Goal: Task Accomplishment & Management: Use online tool/utility

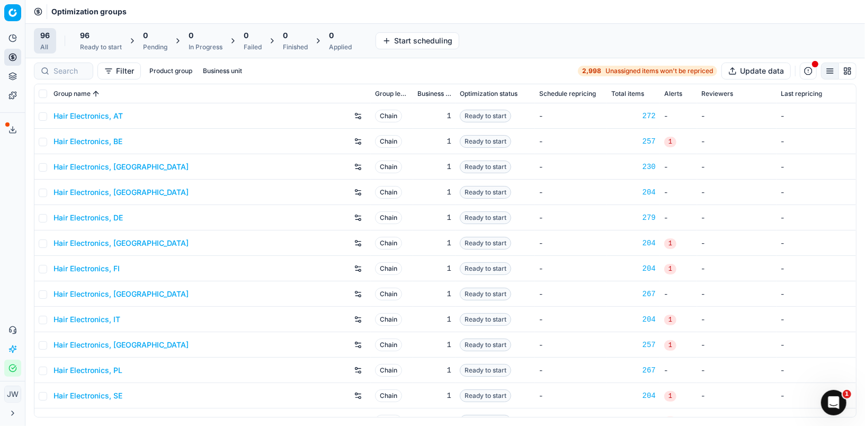
click at [12, 371] on icon "button" at bounding box center [12, 368] width 8 height 8
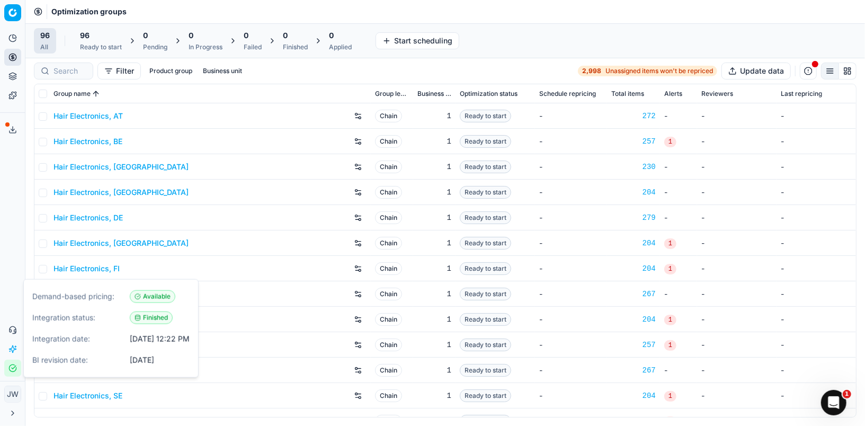
click at [12, 371] on icon "button" at bounding box center [12, 368] width 8 height 8
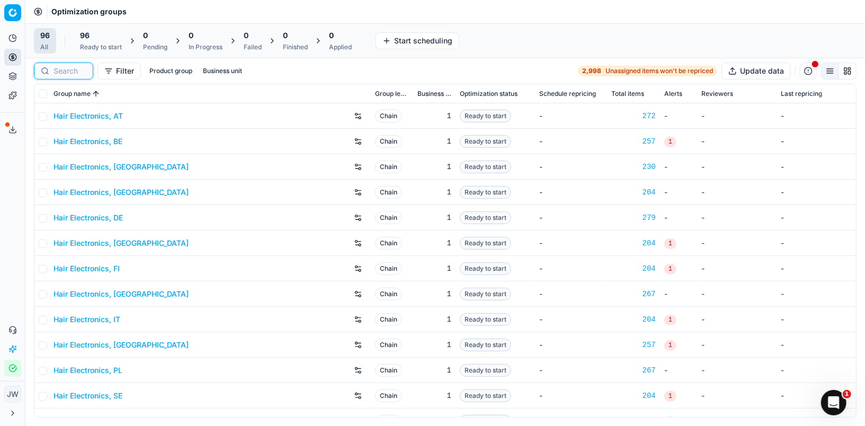
click at [64, 71] on input at bounding box center [70, 71] width 33 height 11
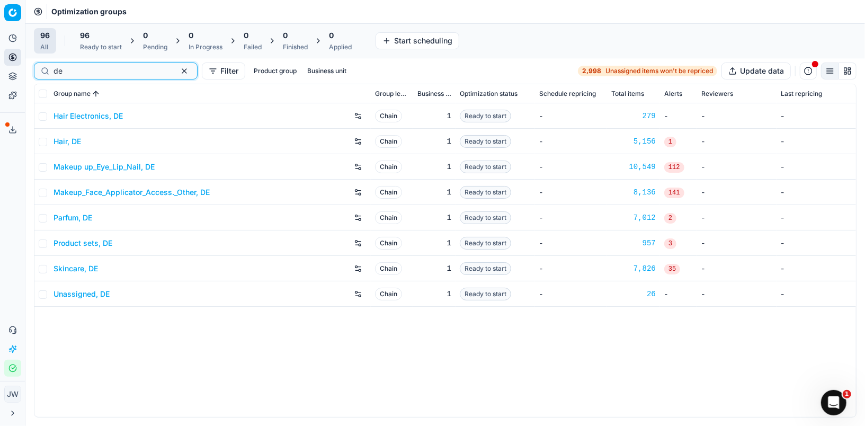
type input "de"
click at [81, 219] on link "Parfum, DE" at bounding box center [73, 217] width 39 height 11
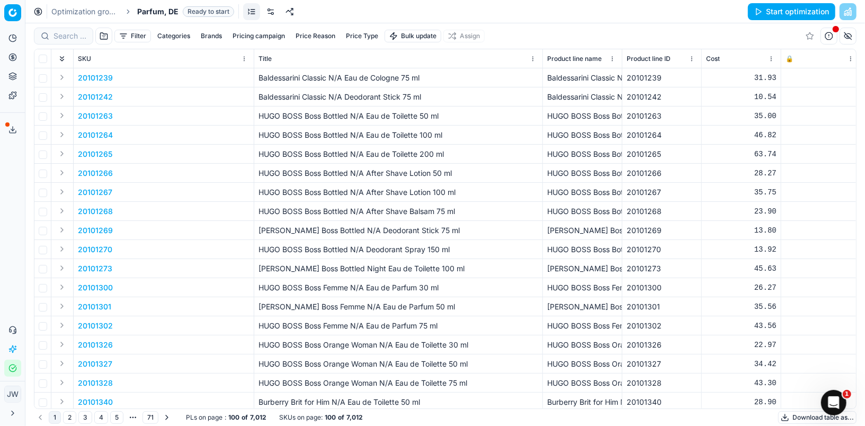
click at [271, 12] on link at bounding box center [270, 11] width 17 height 17
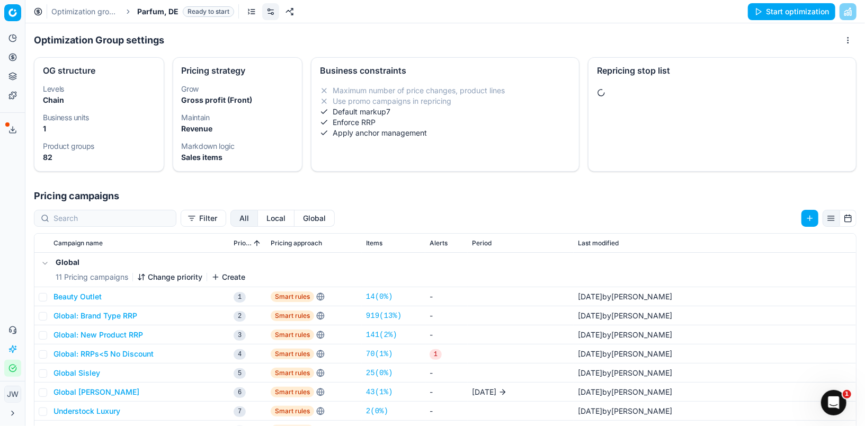
click at [295, 219] on button "Global" at bounding box center [315, 218] width 40 height 17
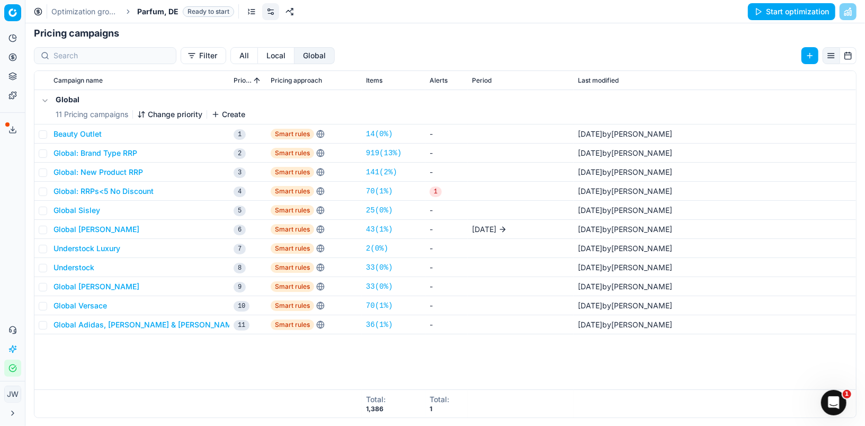
click at [258, 56] on button "Local" at bounding box center [276, 55] width 37 height 17
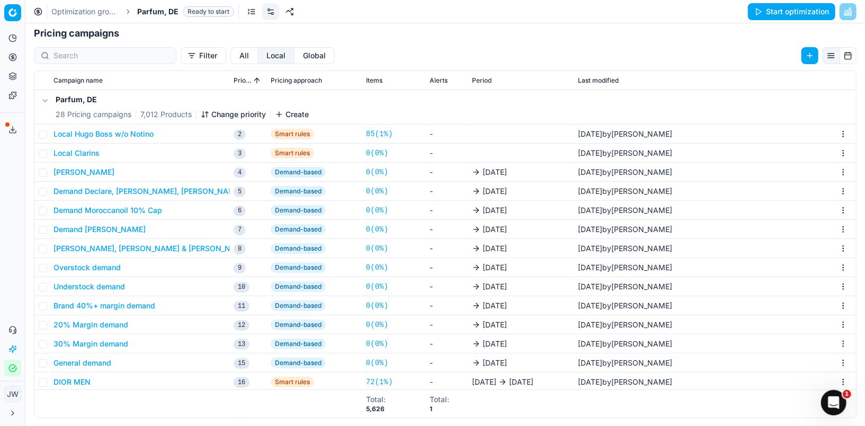
scroll to position [276, 0]
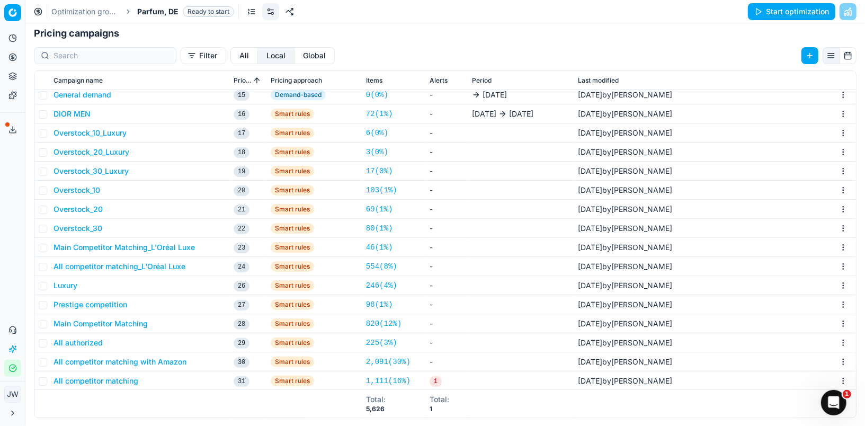
click at [105, 383] on button "All competitor matching" at bounding box center [96, 381] width 85 height 11
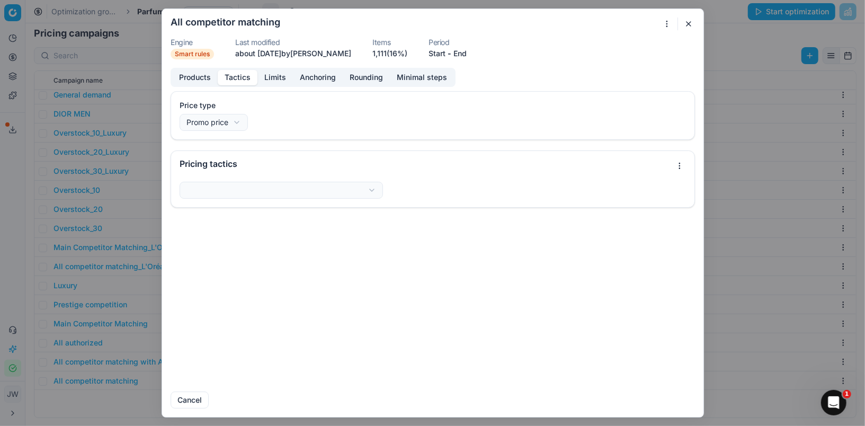
click at [237, 80] on button "Tactics" at bounding box center [238, 77] width 40 height 15
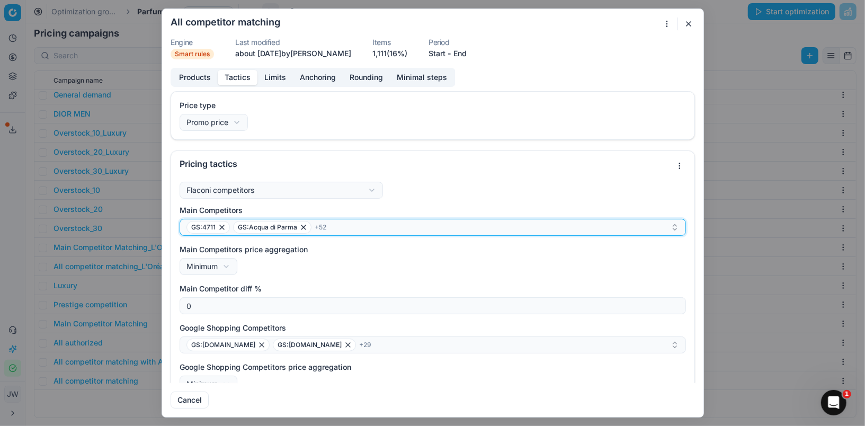
click at [366, 228] on div "GS:4711 GS:Acqua di Parma + 52" at bounding box center [429, 227] width 484 height 13
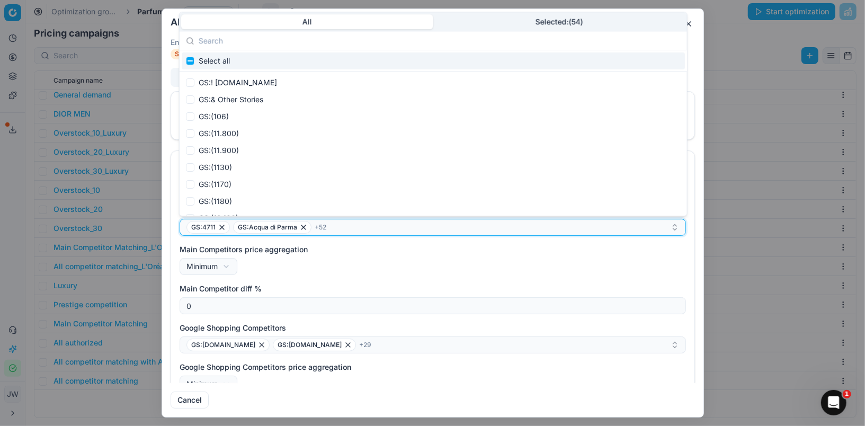
click at [366, 228] on div "GS:4711 GS:Acqua di Parma + 52" at bounding box center [429, 227] width 484 height 13
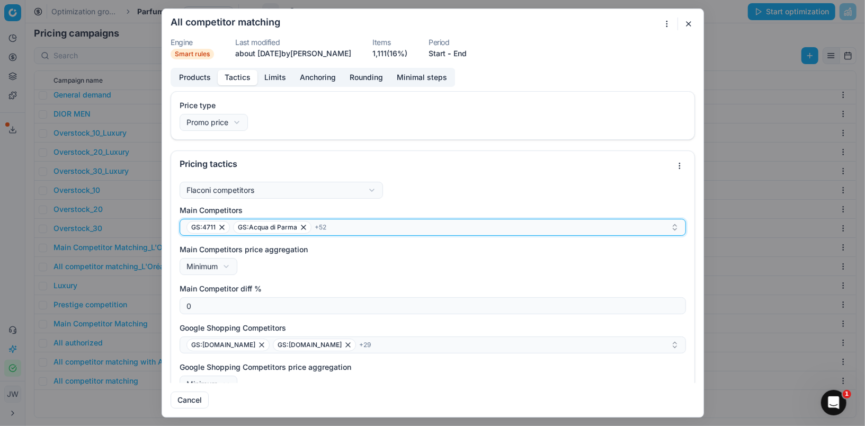
click at [366, 228] on div "GS:4711 GS:Acqua di Parma + 52" at bounding box center [429, 227] width 484 height 13
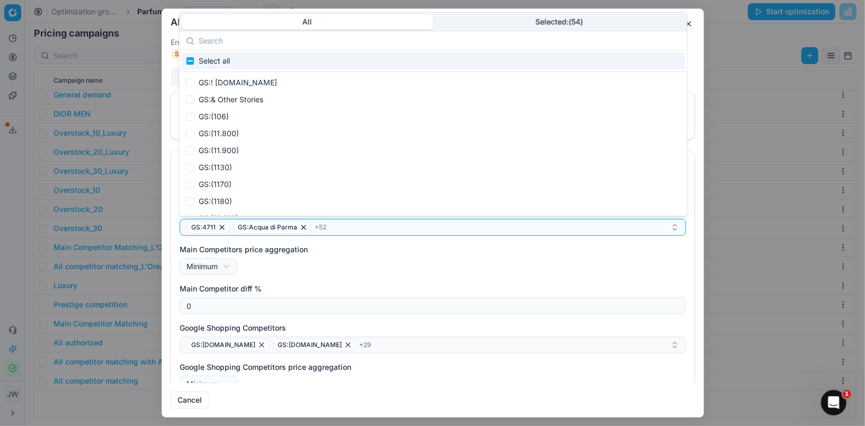
click at [227, 40] on input "text" at bounding box center [440, 40] width 482 height 21
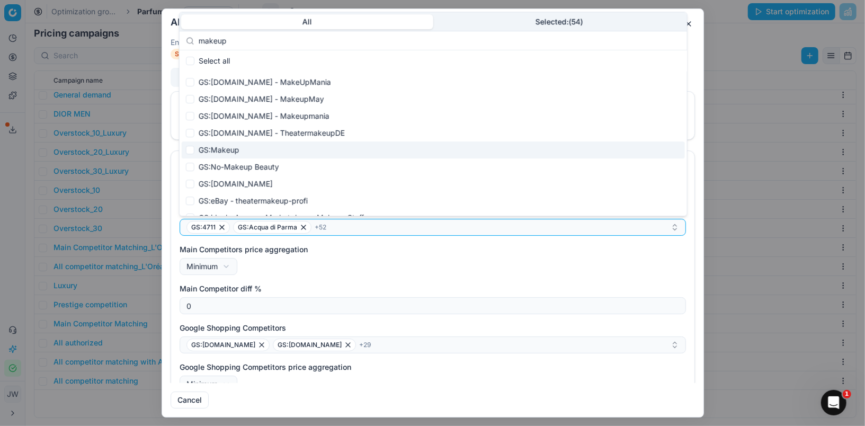
type input "makeup"
click at [244, 152] on div "GS:Makeup" at bounding box center [433, 149] width 503 height 17
checkbox input "true"
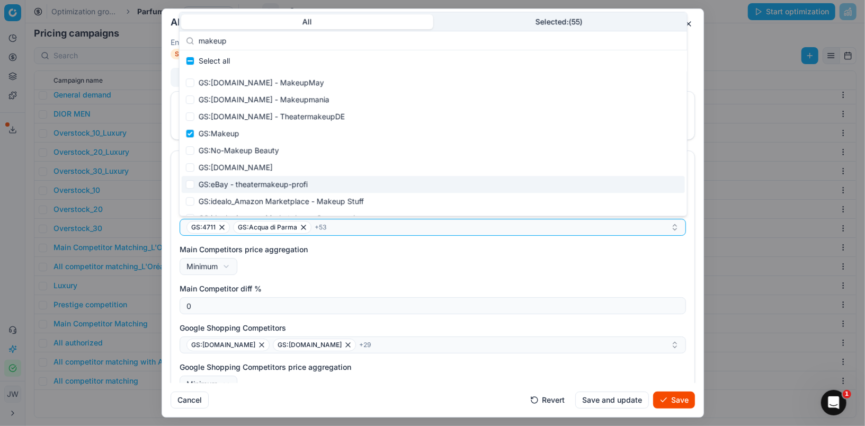
click at [232, 42] on input "makeup" at bounding box center [440, 40] width 482 height 21
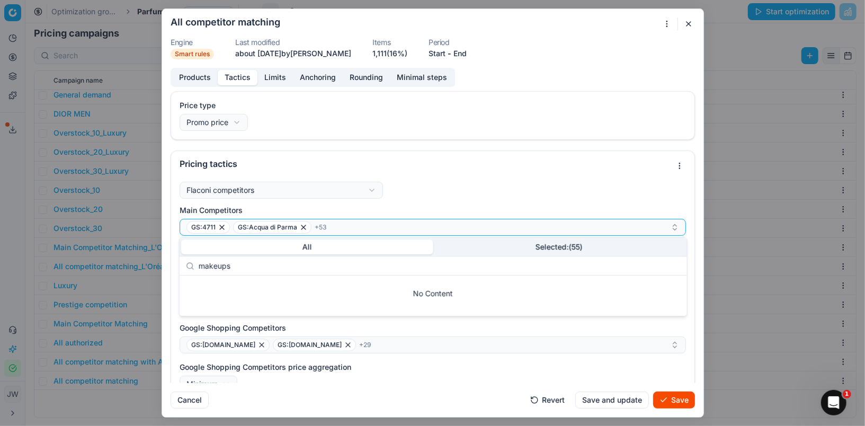
scroll to position [0, 0]
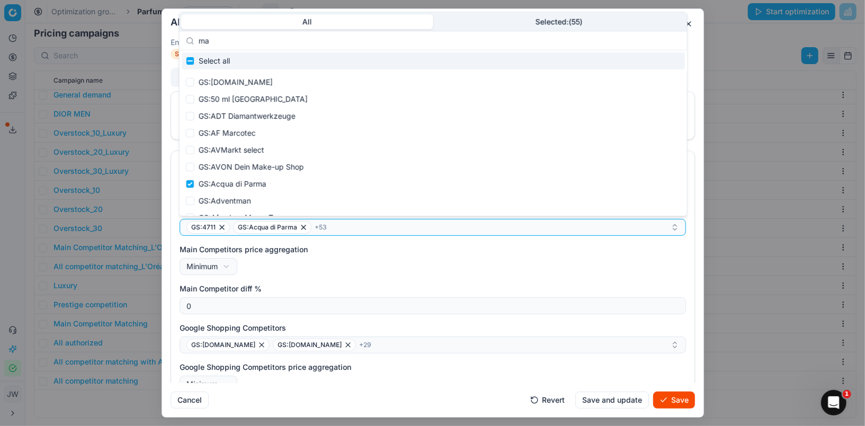
type input "m"
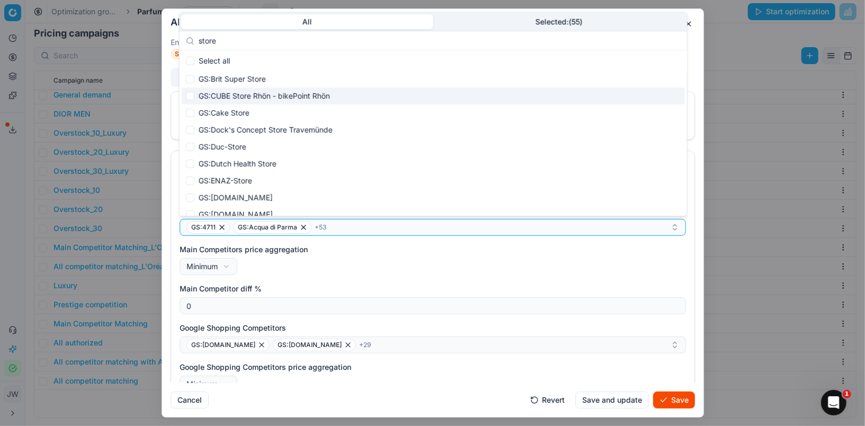
scroll to position [309, 0]
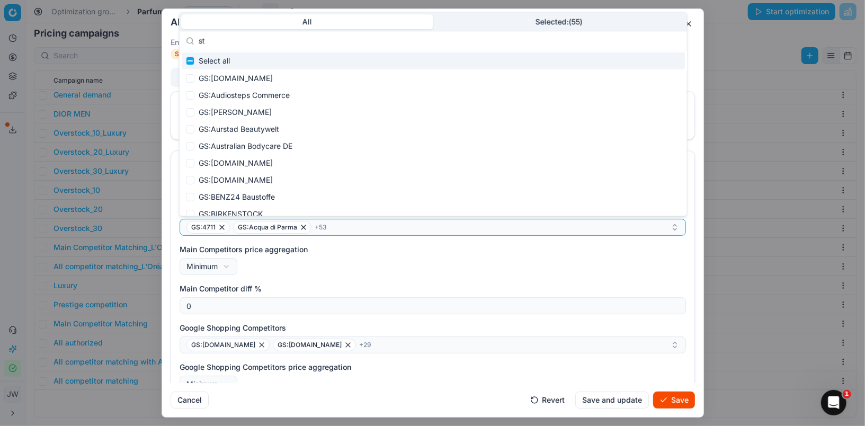
type input "s"
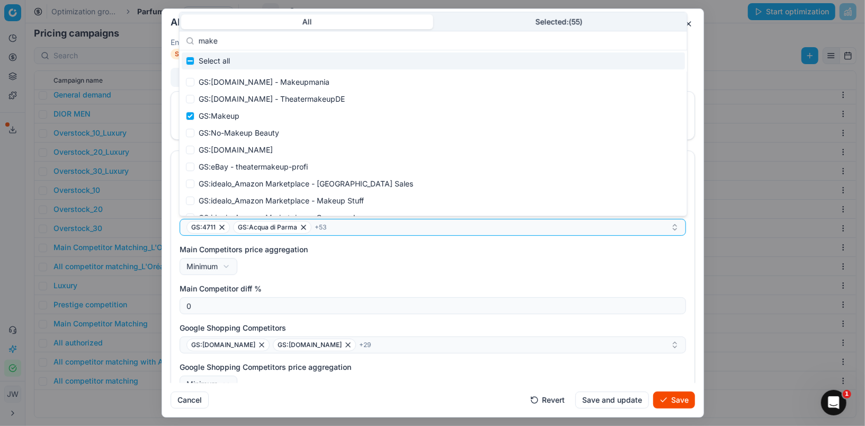
scroll to position [50, 0]
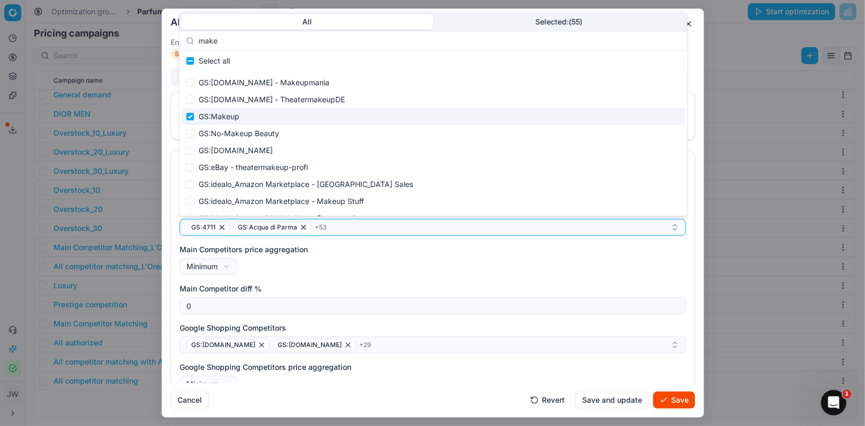
type input "make"
click at [190, 117] on input "Suggestions" at bounding box center [190, 116] width 8 height 8
checkbox input "false"
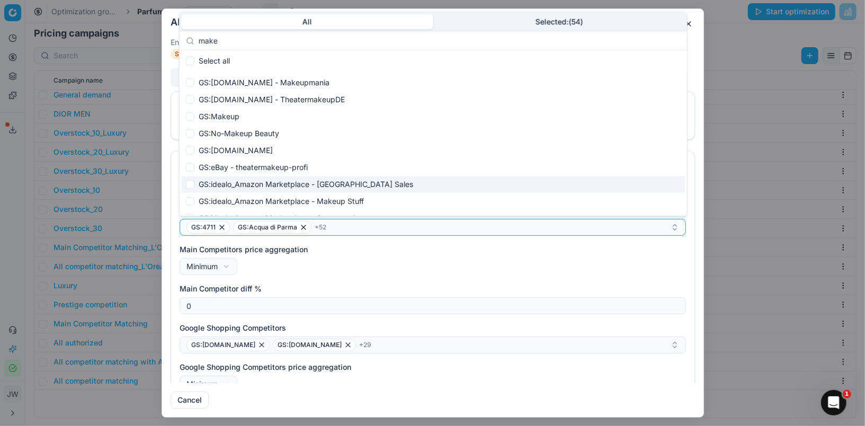
click at [232, 45] on input "make" at bounding box center [440, 40] width 482 height 21
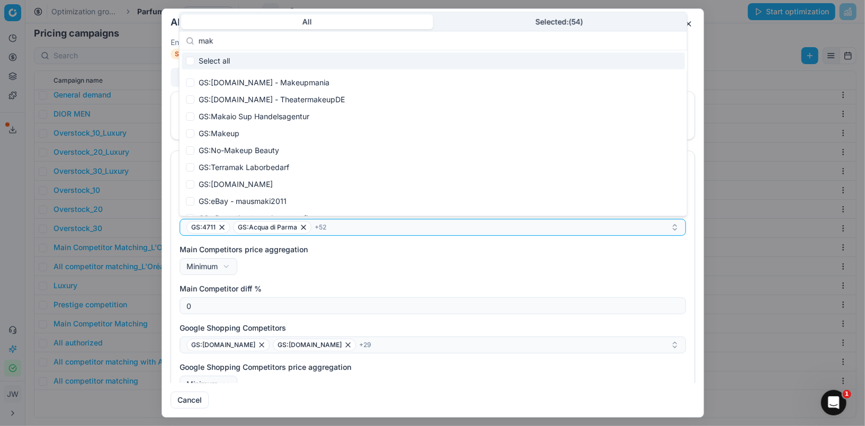
scroll to position [24, 0]
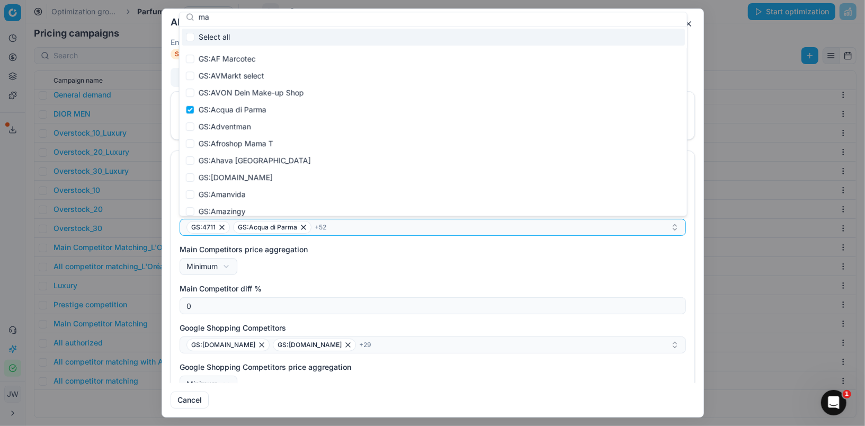
type input "mak"
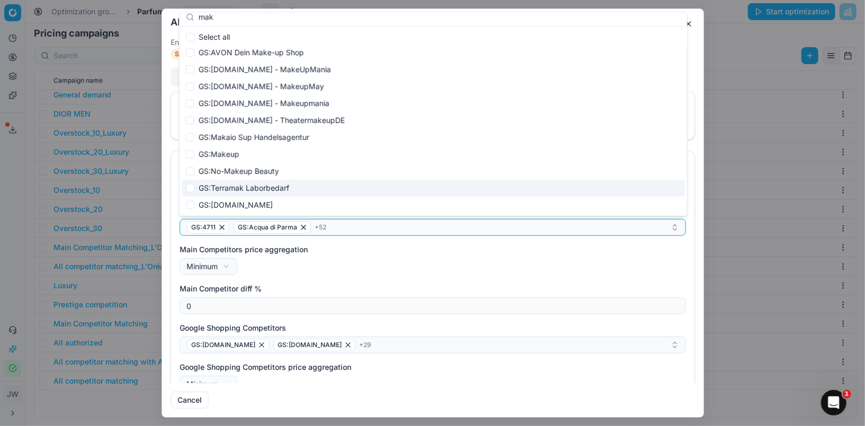
scroll to position [0, 0]
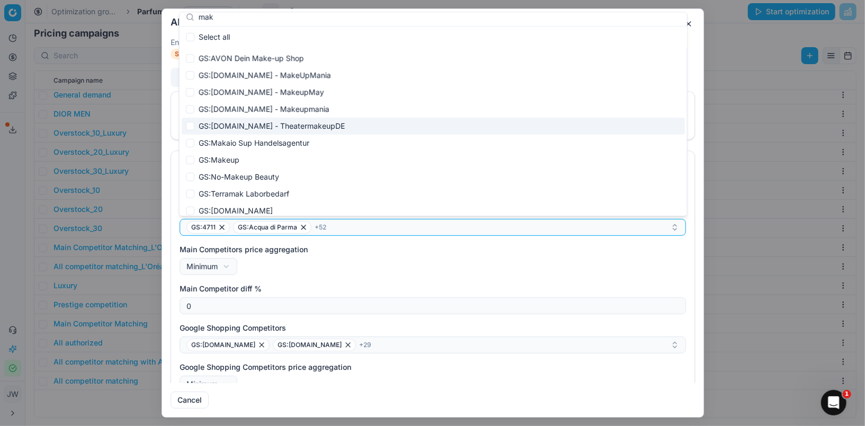
click at [169, 166] on div "Price type Promo price Default Regular price Promo price Pricing tactics Flacon…" at bounding box center [433, 237] width 542 height 292
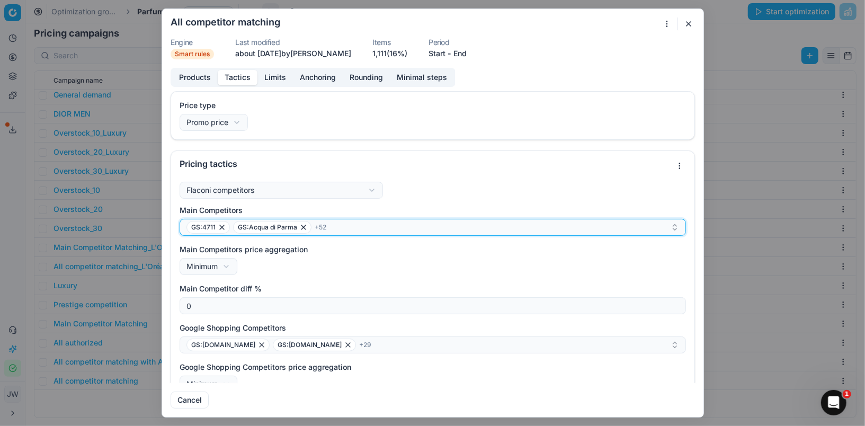
click at [348, 226] on div "GS:4711 GS:Acqua di Parma + 52" at bounding box center [429, 227] width 484 height 13
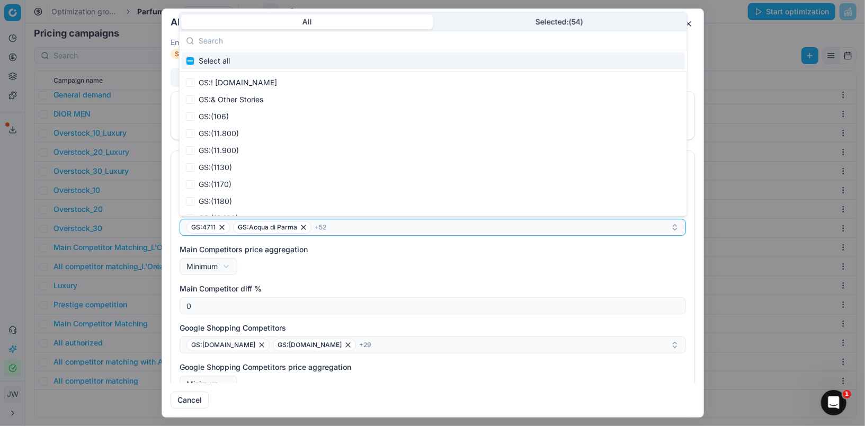
click at [237, 43] on input "text" at bounding box center [440, 40] width 482 height 21
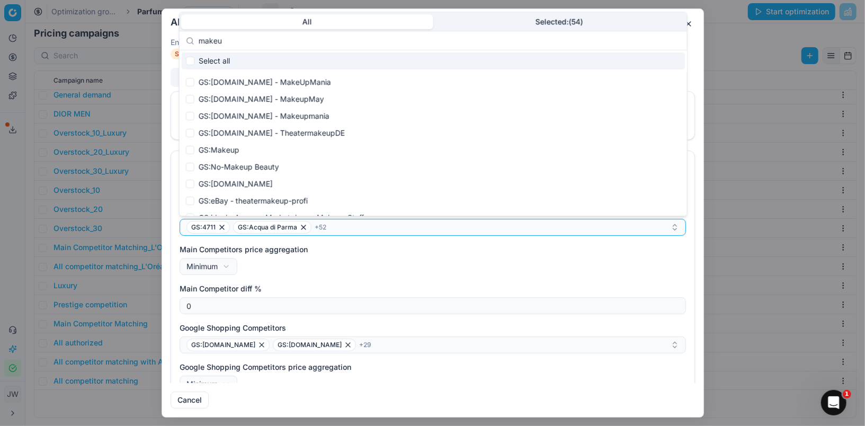
type input "makeup"
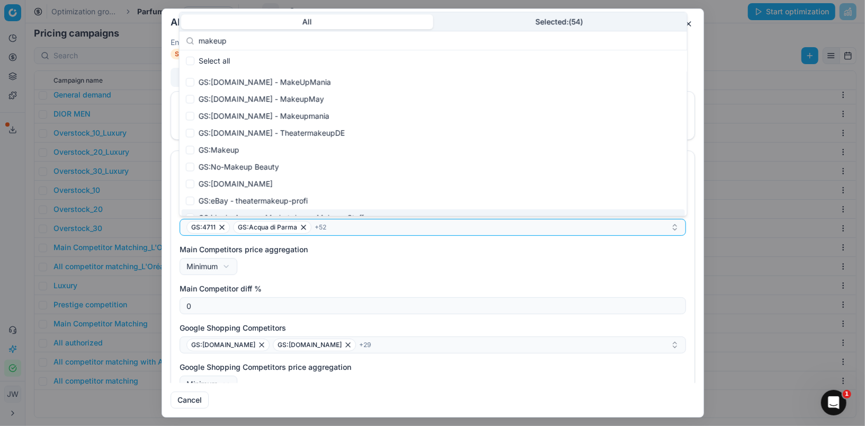
scroll to position [16, 0]
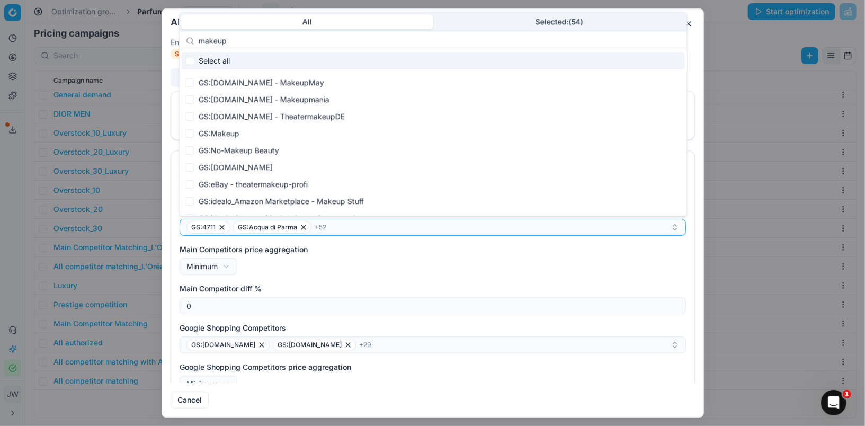
click at [699, 52] on form "We are saving PC settings. Please wait, it should take a few minutes All compet…" at bounding box center [433, 213] width 542 height 408
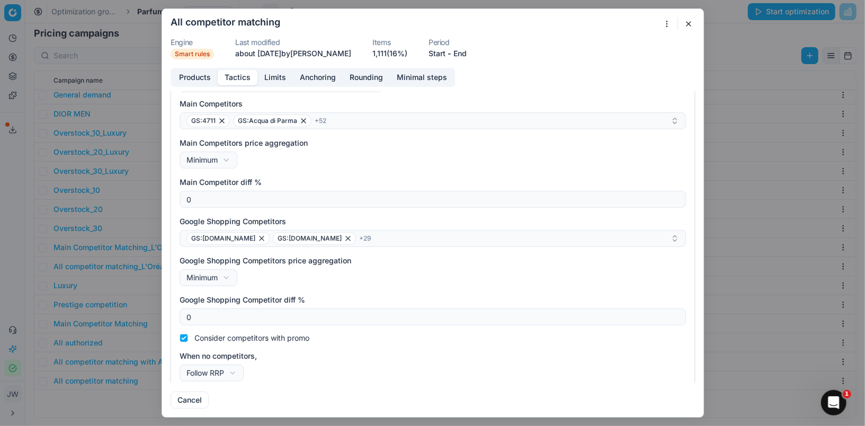
scroll to position [112, 0]
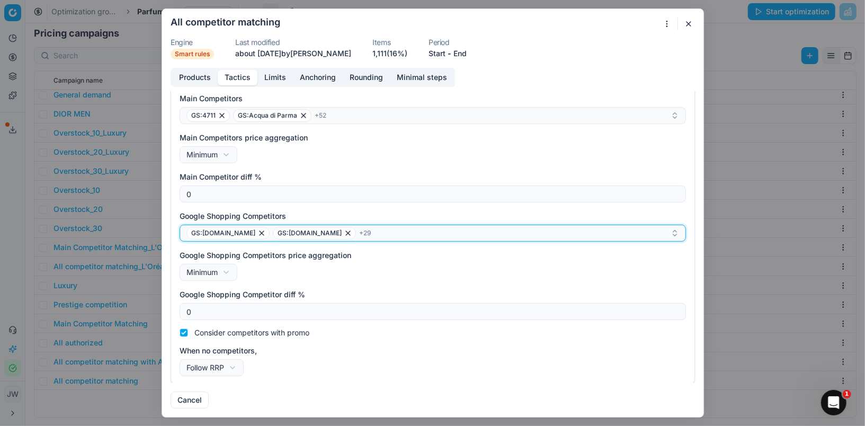
click at [381, 236] on div "GS:[DOMAIN_NAME] GS:[DOMAIN_NAME] + 29" at bounding box center [429, 233] width 484 height 13
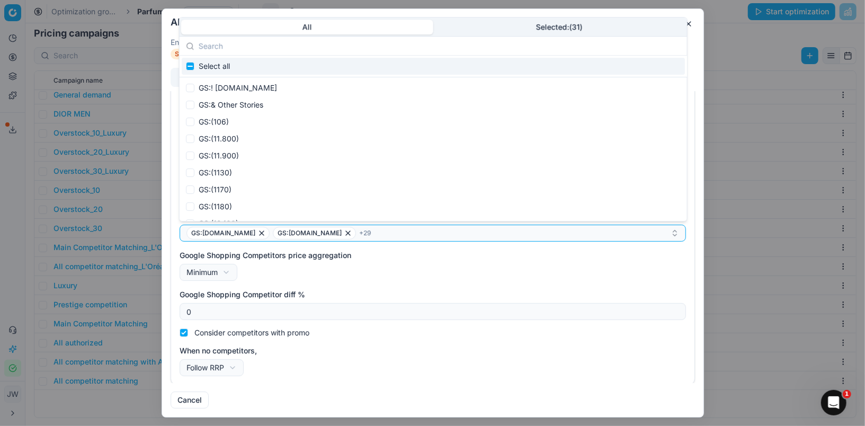
click at [219, 42] on input "text" at bounding box center [440, 46] width 482 height 21
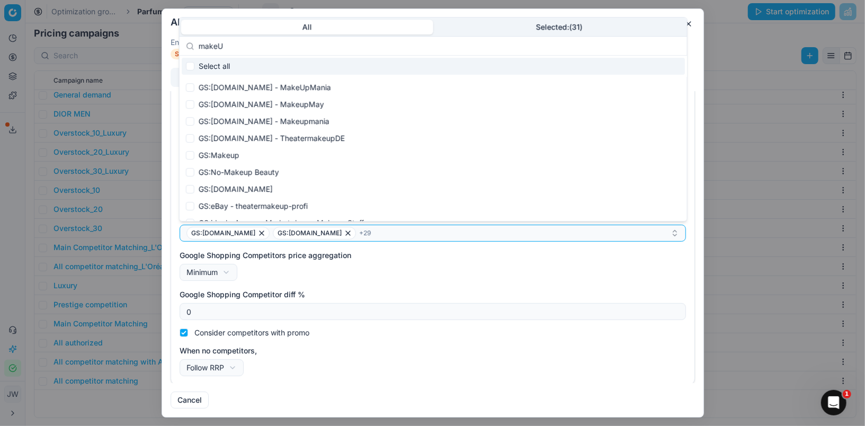
type input "makeUp"
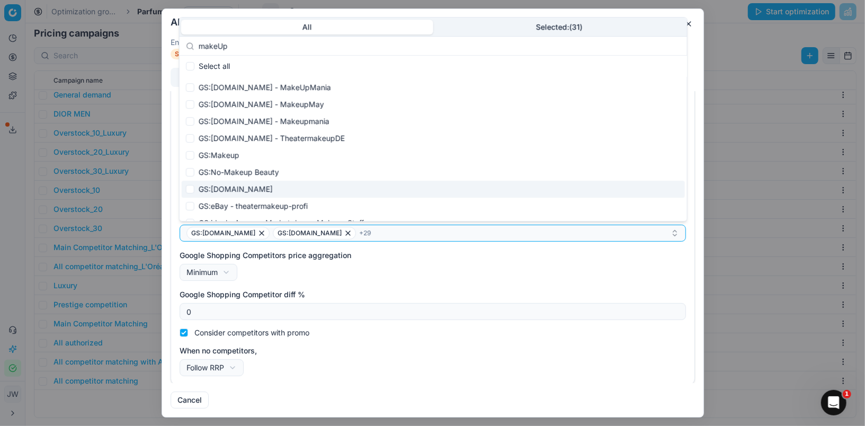
scroll to position [16, 0]
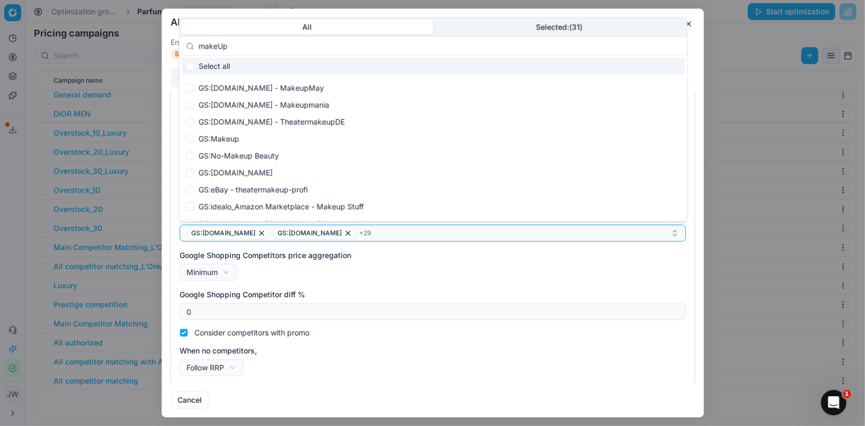
click at [697, 26] on form "We are saving PC settings. Please wait, it should take a few minutes All compet…" at bounding box center [433, 213] width 542 height 408
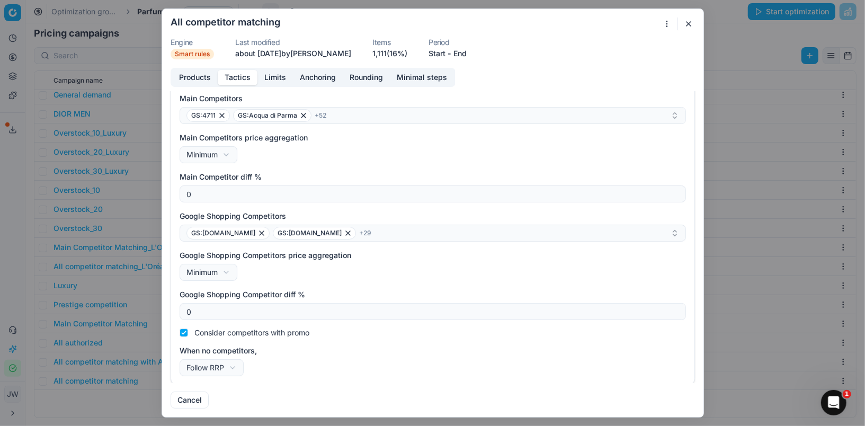
click at [692, 25] on button "button" at bounding box center [688, 23] width 13 height 13
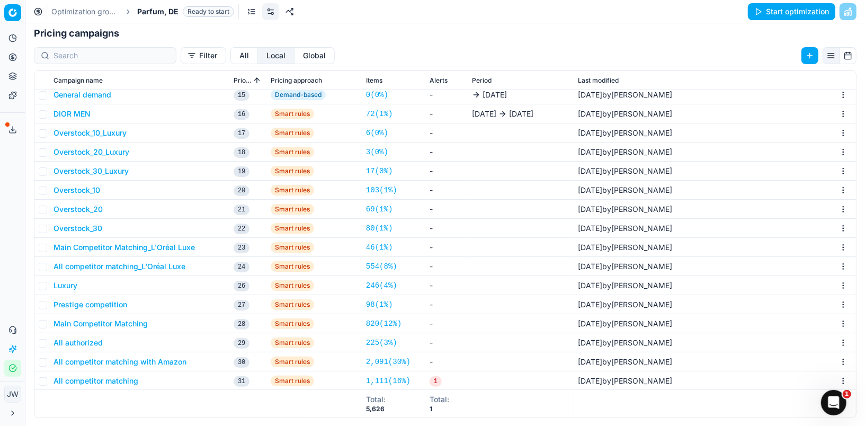
click at [15, 55] on circle at bounding box center [12, 57] width 7 height 7
click at [52, 78] on link "Optimization groups" at bounding box center [101, 76] width 123 height 15
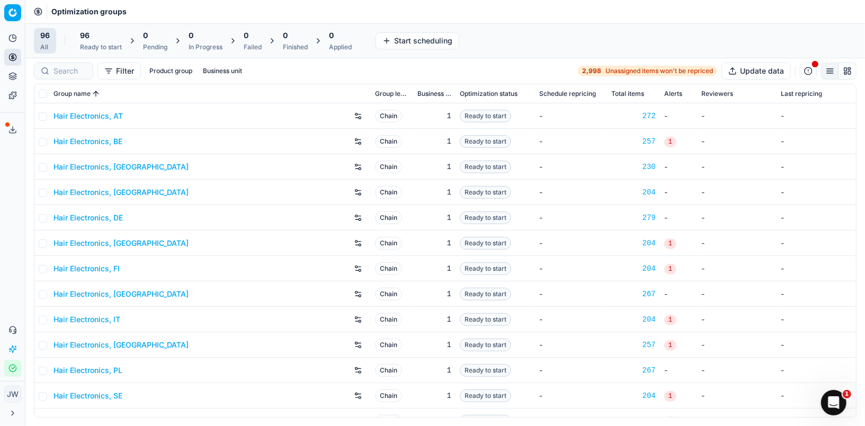
click at [94, 44] on div "Ready to start" at bounding box center [101, 47] width 42 height 8
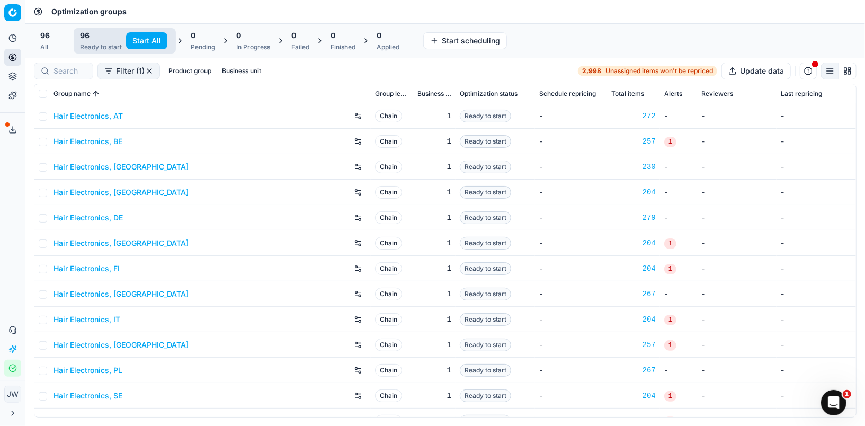
click at [129, 43] on button "Start All" at bounding box center [146, 40] width 41 height 17
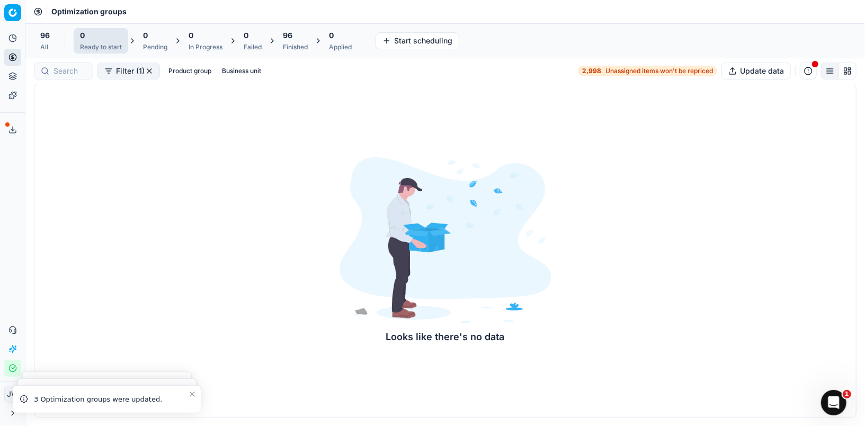
click at [297, 28] on div "96 Finished" at bounding box center [296, 40] width 38 height 25
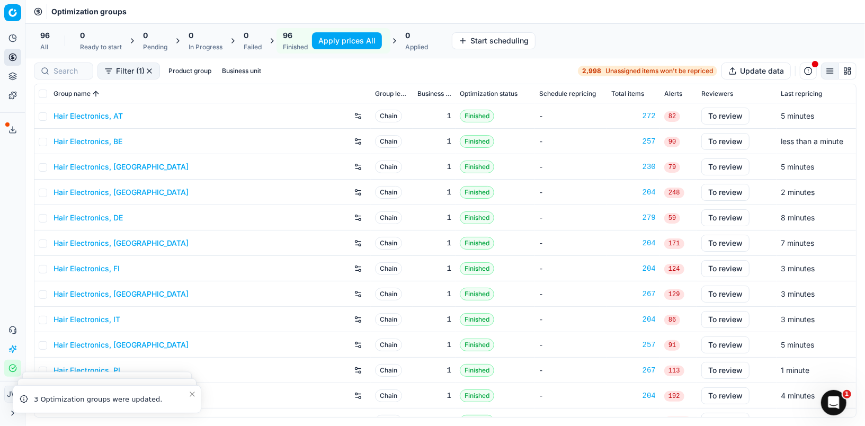
click at [340, 42] on button "Apply prices All" at bounding box center [347, 40] width 70 height 17
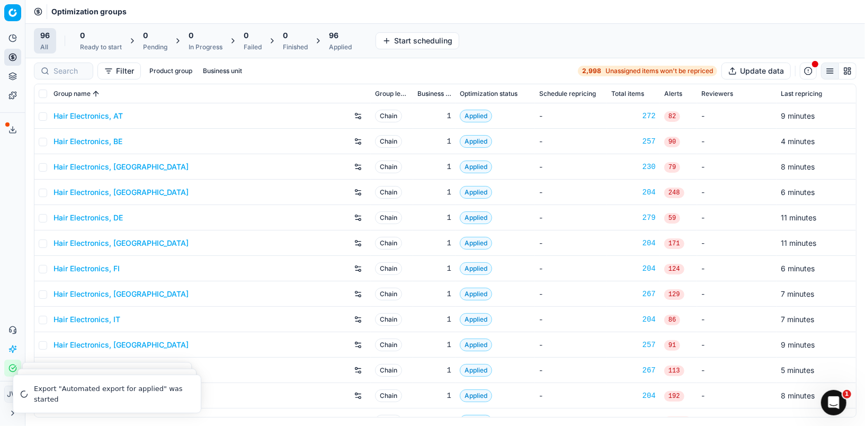
click at [342, 45] on div "Applied" at bounding box center [340, 47] width 23 height 8
click at [401, 45] on button "Export prices All" at bounding box center [392, 40] width 72 height 17
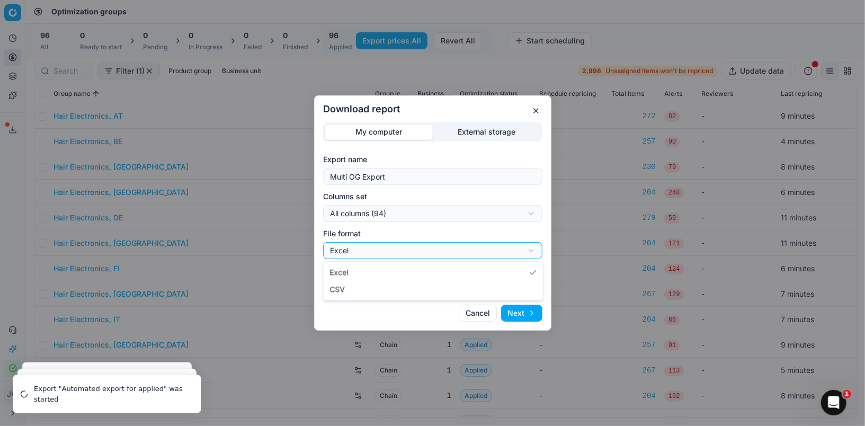
click at [414, 249] on div "Download report My computer External storage Export name Multi OG Export Column…" at bounding box center [432, 213] width 865 height 426
select select "csv"
click at [400, 209] on div "Download report My computer External storage Export name Multi OG Export Column…" at bounding box center [432, 213] width 865 height 426
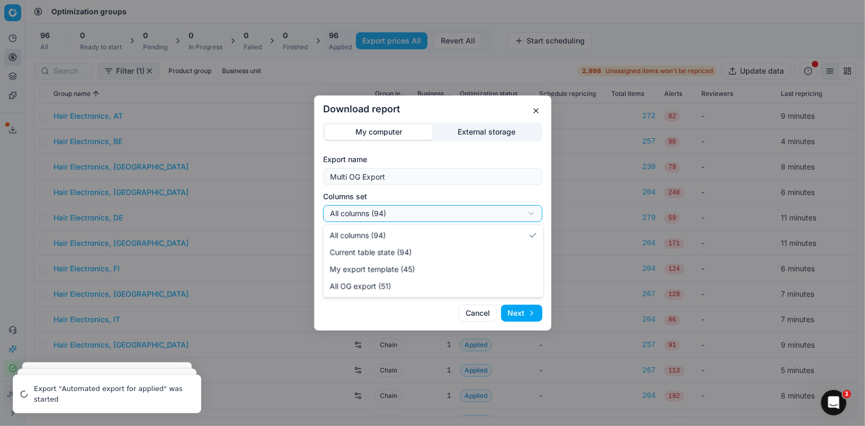
select select "custom"
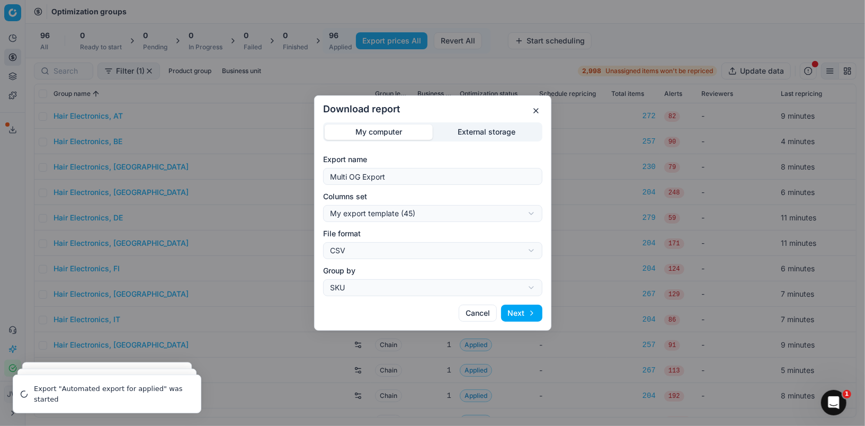
click at [520, 312] on button "Next" at bounding box center [521, 313] width 41 height 17
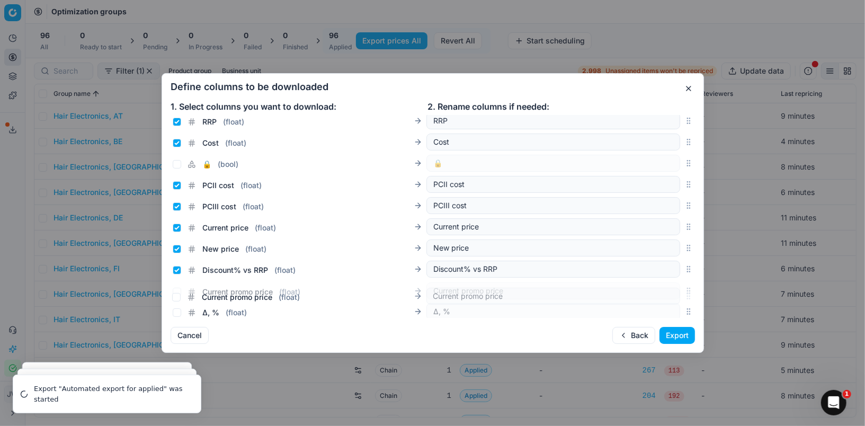
scroll to position [190, 0]
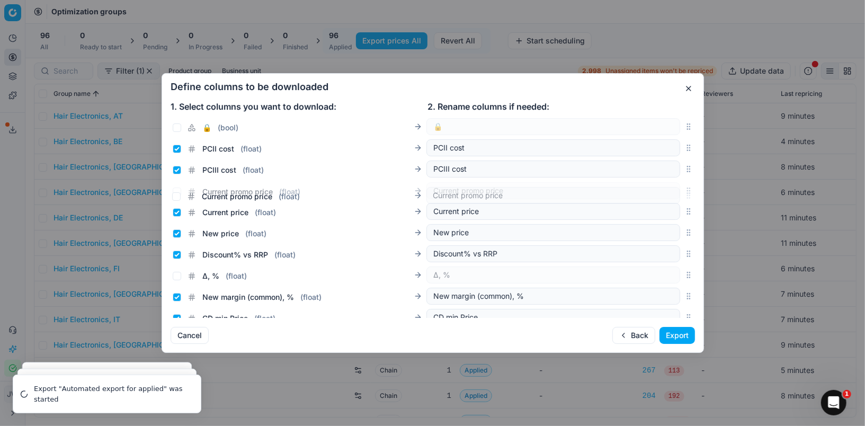
drag, startPoint x: 688, startPoint y: 216, endPoint x: 669, endPoint y: 196, distance: 27.4
click at [669, 196] on div "Current promo price ( float ) Current promo price" at bounding box center [433, 190] width 525 height 21
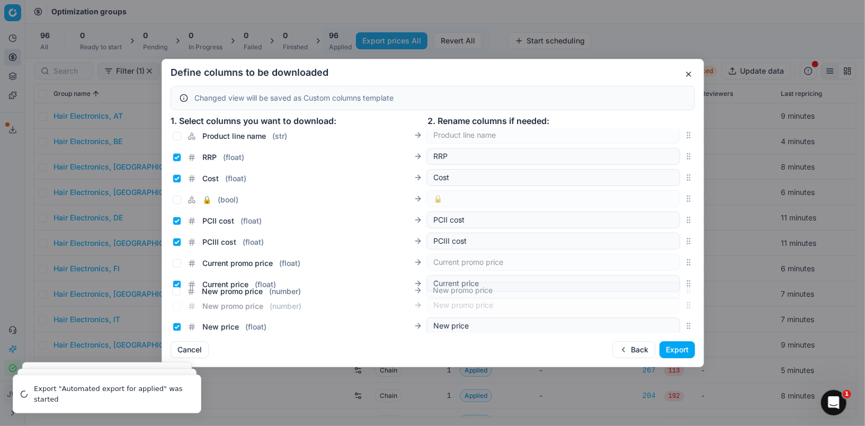
scroll to position [136, 0]
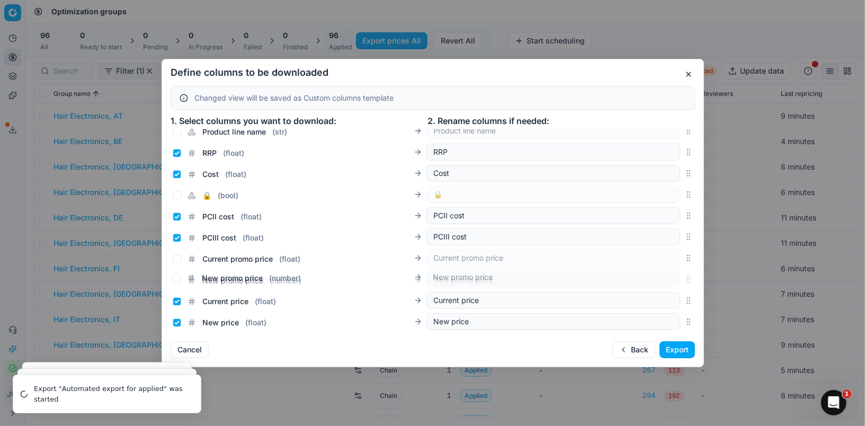
drag, startPoint x: 687, startPoint y: 169, endPoint x: 658, endPoint y: 276, distance: 111.1
click at [658, 276] on div "New promo price ( number ) New promo price" at bounding box center [433, 279] width 525 height 21
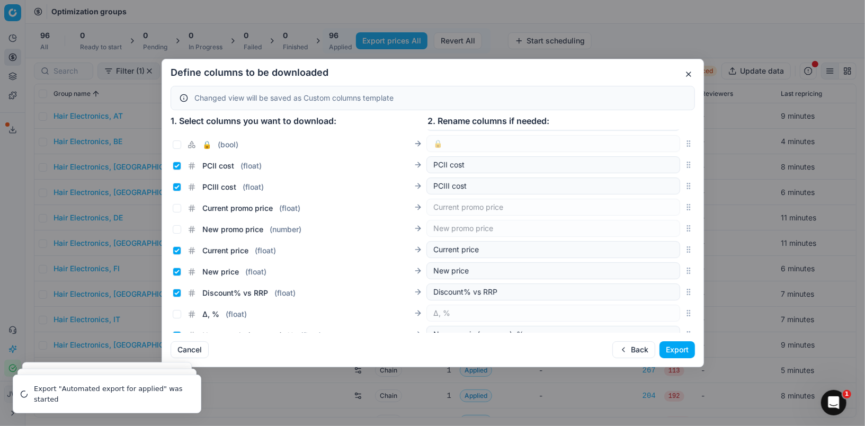
scroll to position [188, 0]
click at [175, 210] on input "Current promo price ( float )" at bounding box center [177, 207] width 8 height 8
checkbox input "true"
click at [178, 228] on input "New promo price ( number )" at bounding box center [177, 229] width 8 height 8
checkbox input "true"
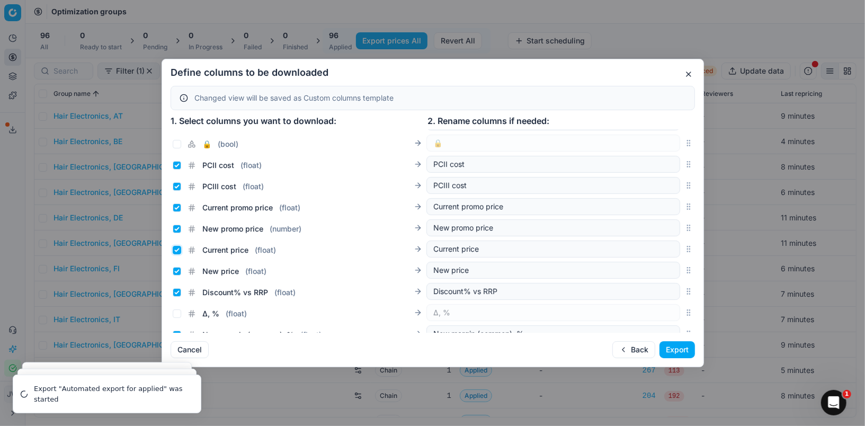
click at [175, 249] on input "Current price ( float )" at bounding box center [177, 250] width 8 height 8
checkbox input "false"
click at [175, 272] on input "New price ( float )" at bounding box center [177, 271] width 8 height 8
checkbox input "false"
click at [689, 344] on button "Export" at bounding box center [678, 349] width 36 height 17
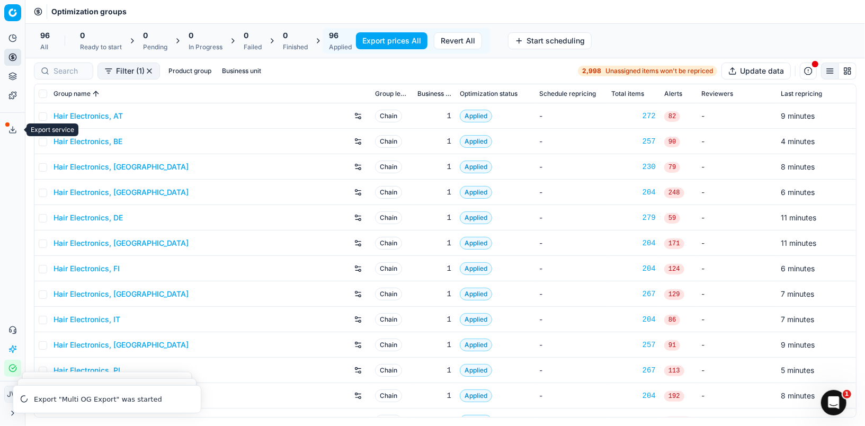
click at [9, 134] on button "Export service" at bounding box center [12, 129] width 17 height 17
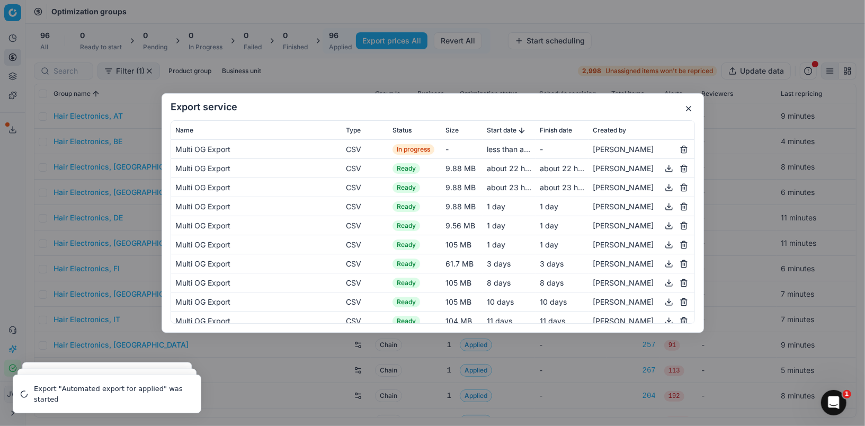
click at [689, 110] on button "button" at bounding box center [688, 108] width 13 height 13
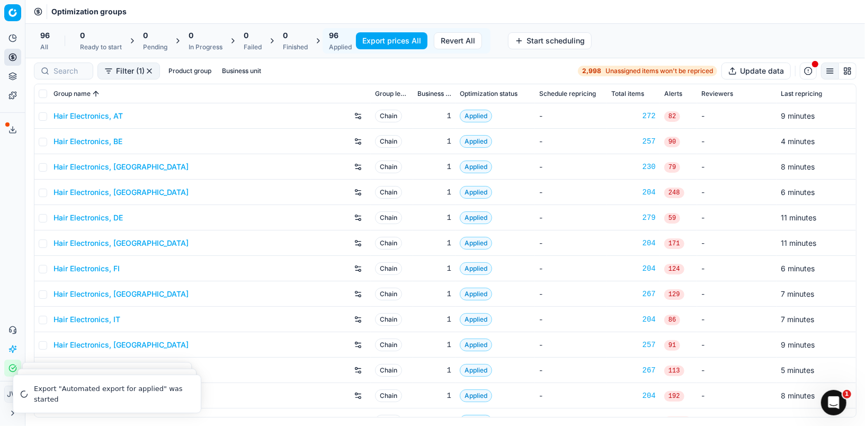
click at [14, 133] on icon at bounding box center [12, 130] width 8 height 8
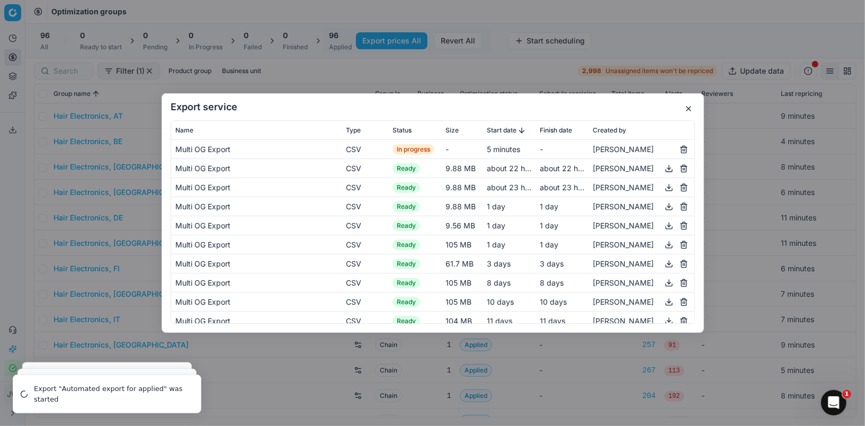
click at [385, 110] on h2 "Export service" at bounding box center [433, 107] width 525 height 10
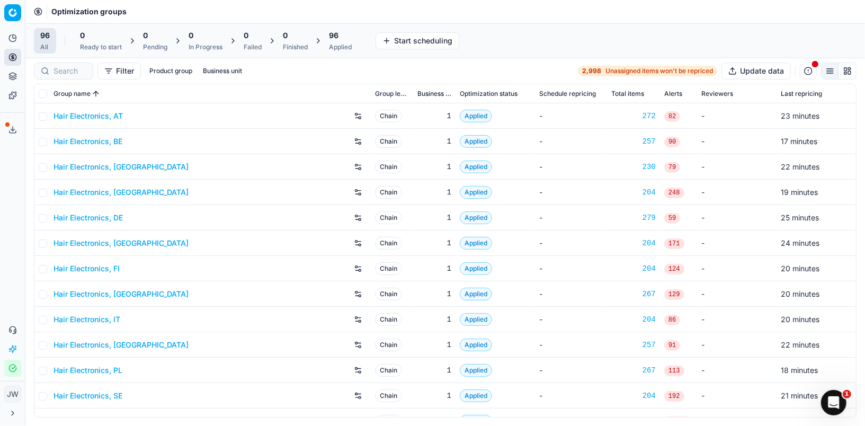
click at [7, 132] on button "Export service" at bounding box center [12, 129] width 17 height 17
click at [481, 73] on div "Export service Name Type Status Size Start date Finish date Created by Multi OG…" at bounding box center [432, 213] width 865 height 426
click at [19, 126] on button "Export service" at bounding box center [12, 129] width 17 height 17
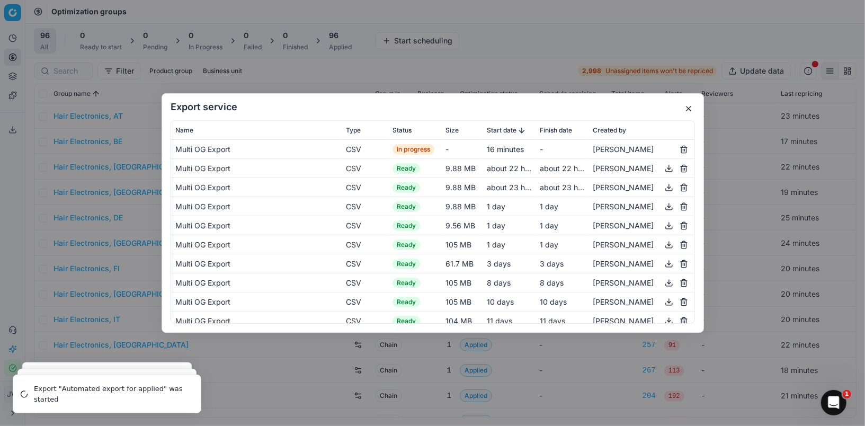
click at [17, 128] on div "Export service Name Type Status Size Start date Finish date Created by Multi OG…" at bounding box center [432, 213] width 865 height 426
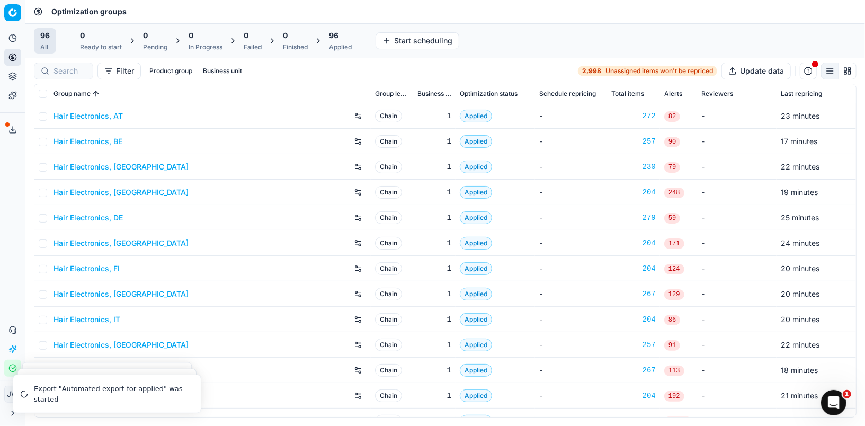
click at [10, 116] on div "Analytics Pricing Product portfolio Templates Export service 13 Contact support…" at bounding box center [12, 203] width 25 height 356
click at [10, 125] on button "Export service" at bounding box center [12, 129] width 17 height 17
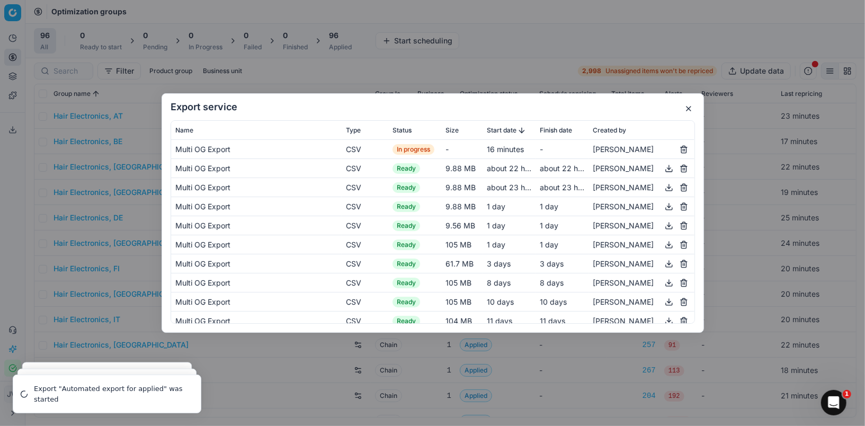
click at [10, 125] on div "Export service Name Type Status Size Start date Finish date Created by Multi OG…" at bounding box center [432, 213] width 865 height 426
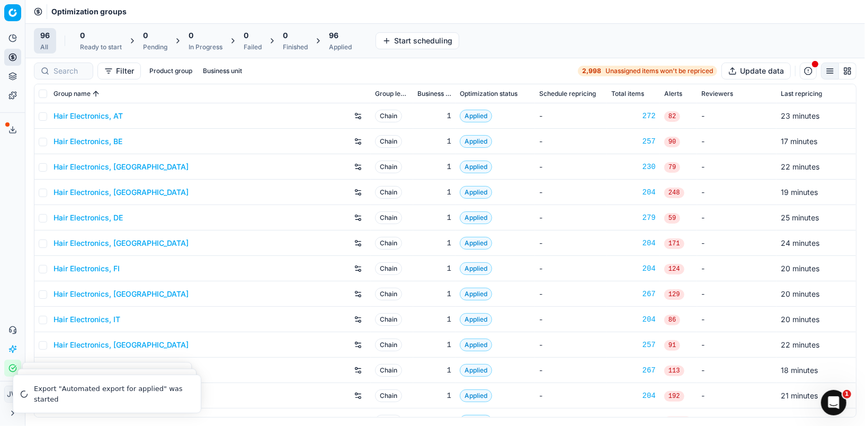
click at [12, 131] on icon at bounding box center [12, 130] width 8 height 8
click at [12, 135] on button "Export service" at bounding box center [12, 129] width 17 height 17
click at [12, 135] on div "Export service Name Type Status Size Start date Finish date Created by Multi OG…" at bounding box center [432, 213] width 865 height 426
click at [14, 122] on button "Export service" at bounding box center [12, 129] width 17 height 17
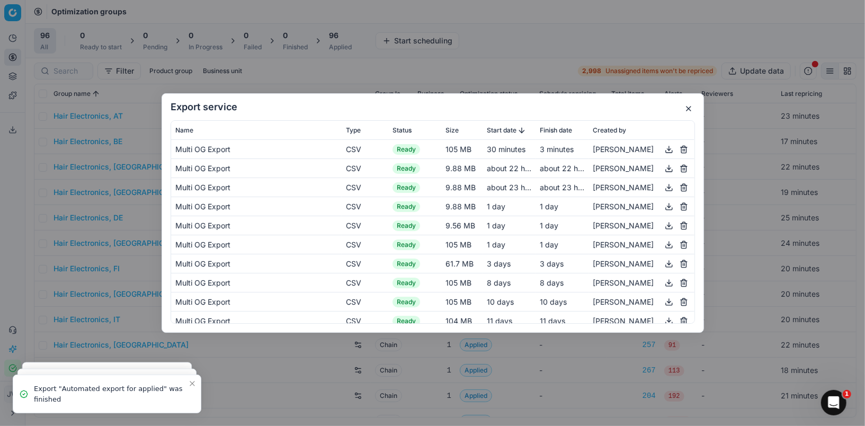
click at [670, 147] on button "button" at bounding box center [669, 149] width 13 height 13
